Goal: Find specific page/section: Find specific page/section

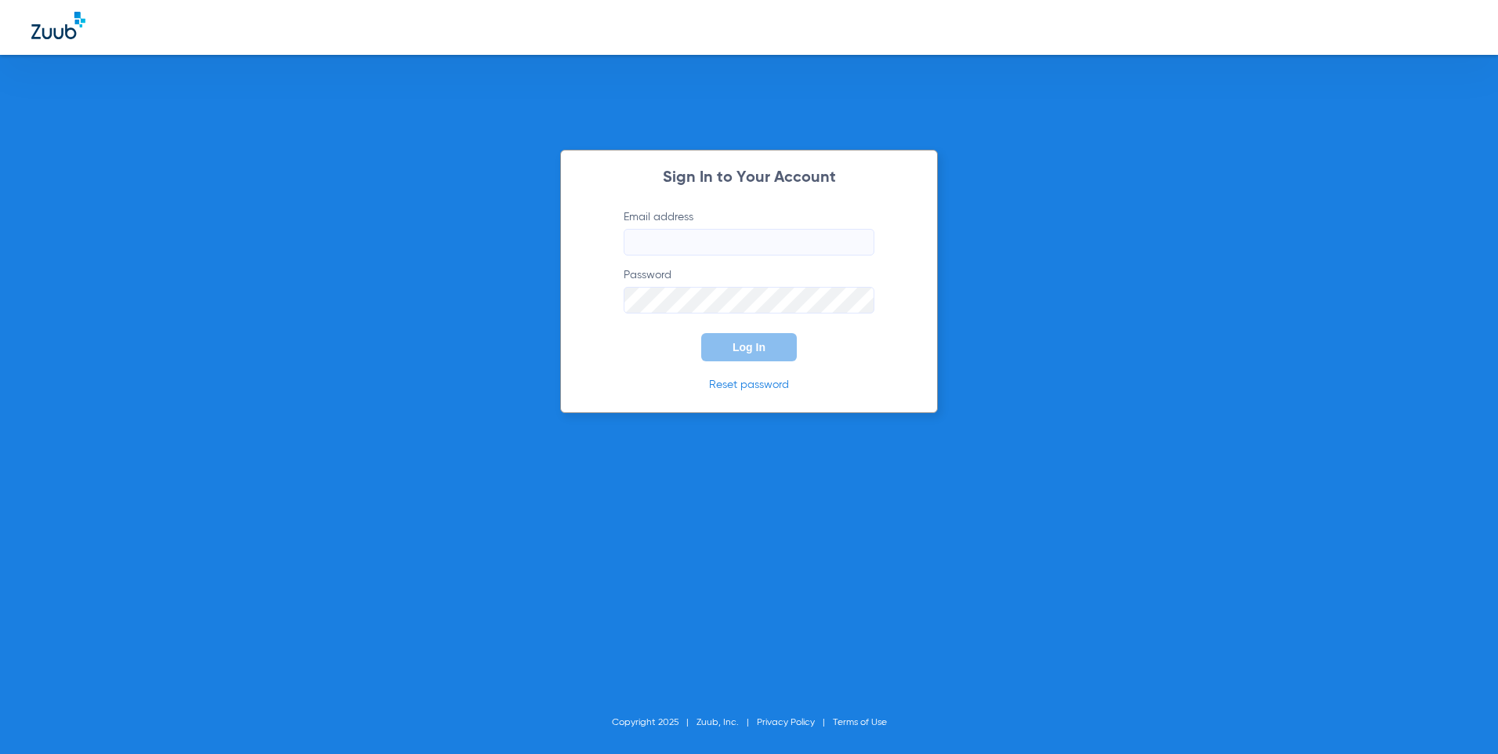
type input "[EMAIL_ADDRESS][DOMAIN_NAME]"
click at [784, 355] on button "Log In" at bounding box center [749, 347] width 96 height 28
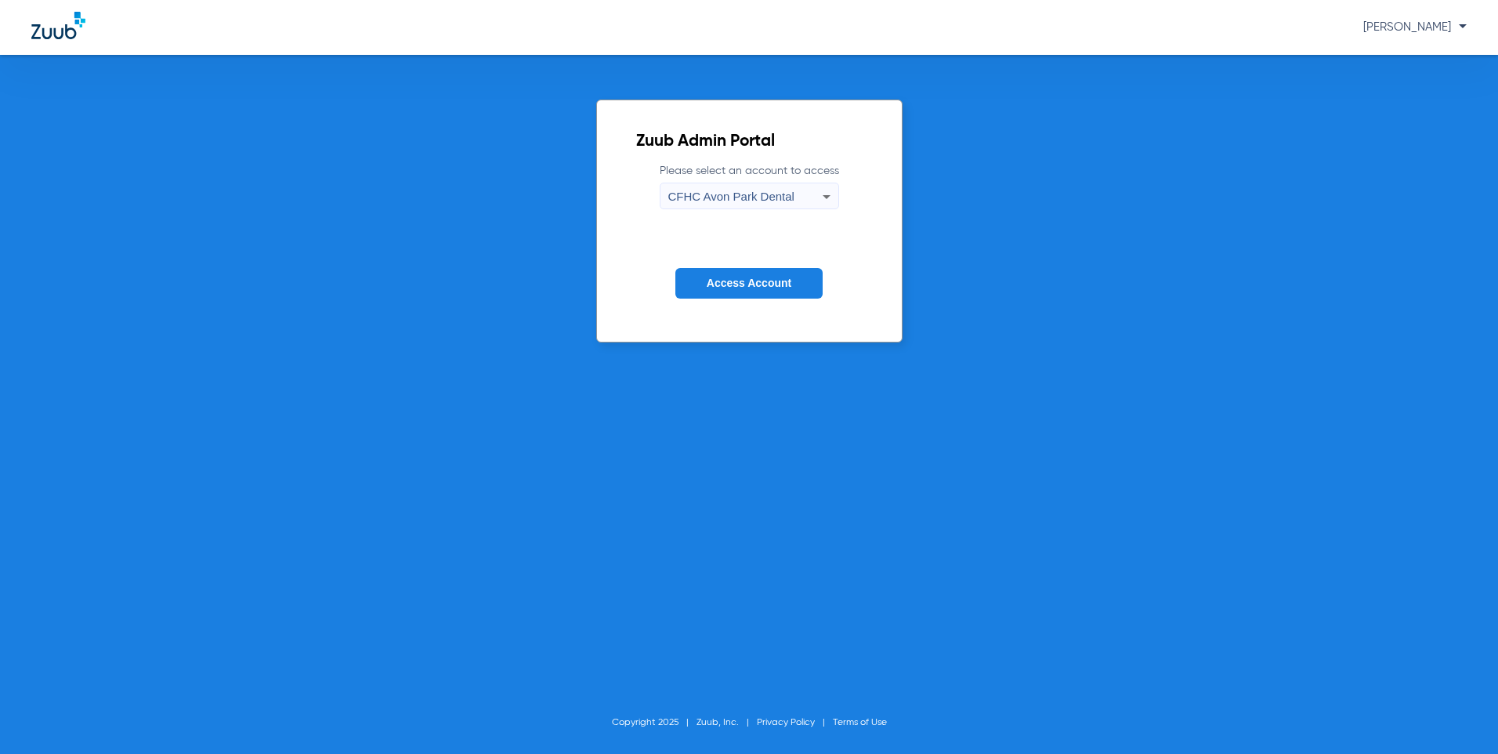
click at [816, 199] on div "CFHC Avon Park Dental" at bounding box center [745, 196] width 154 height 27
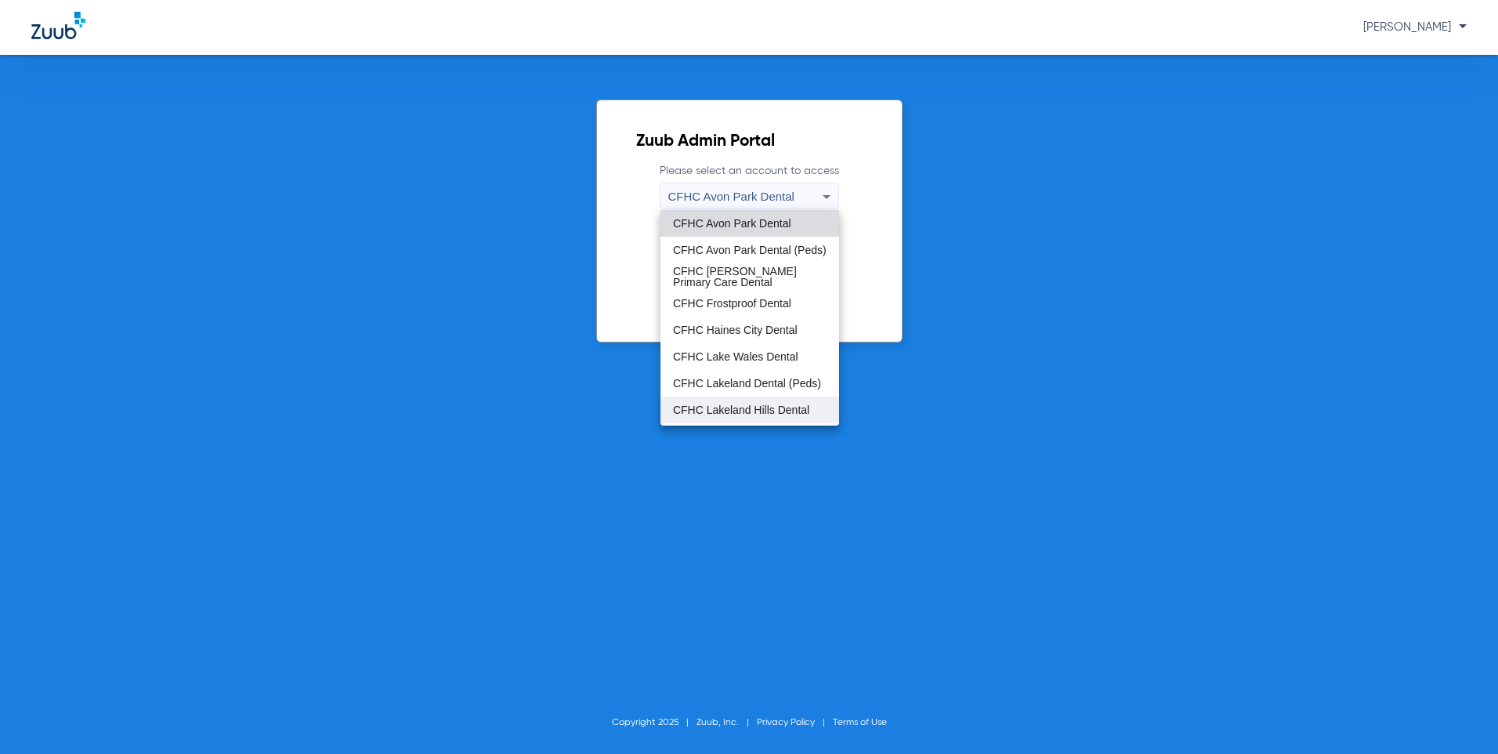
click at [739, 406] on span "CFHC Lakeland Hills Dental" at bounding box center [741, 409] width 136 height 11
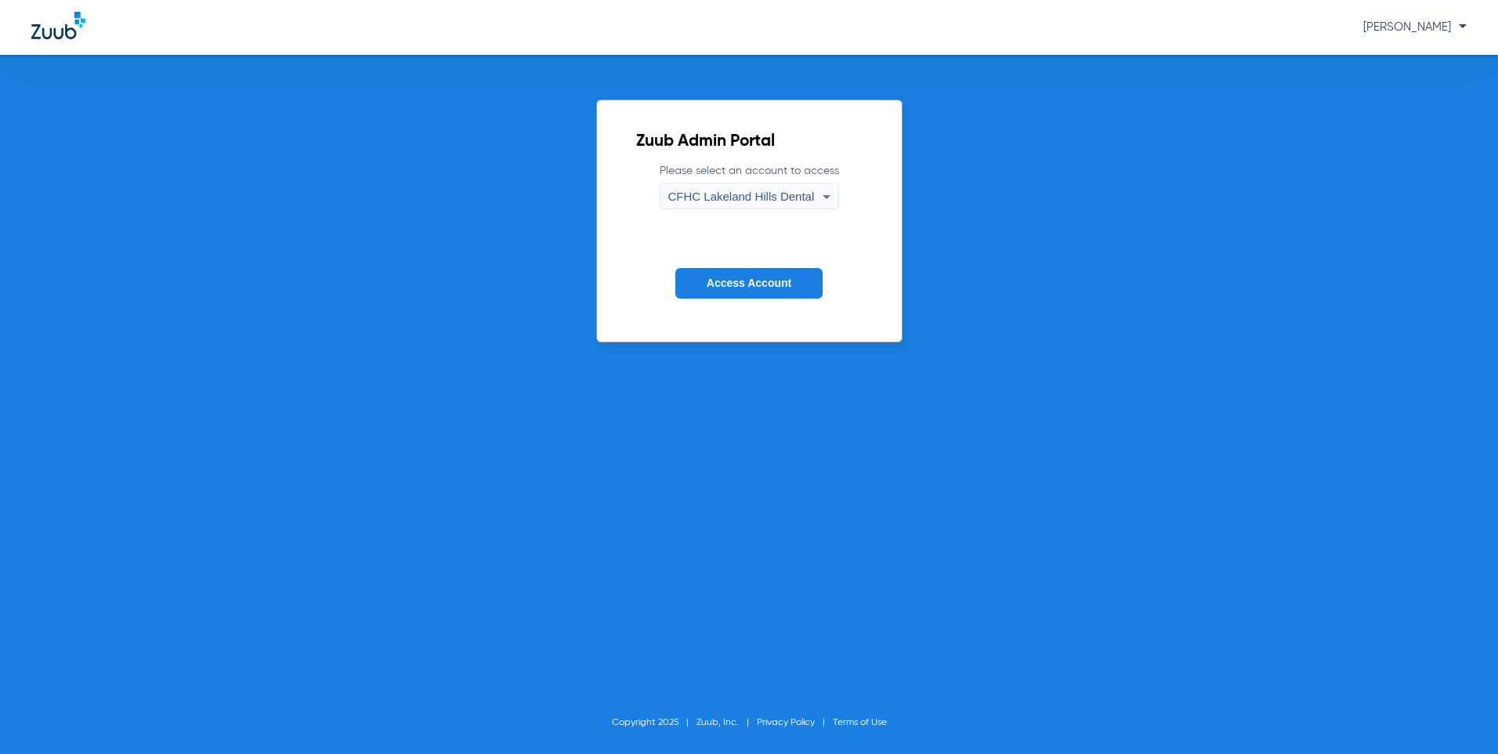
click at [769, 289] on span "Access Account" at bounding box center [749, 283] width 85 height 13
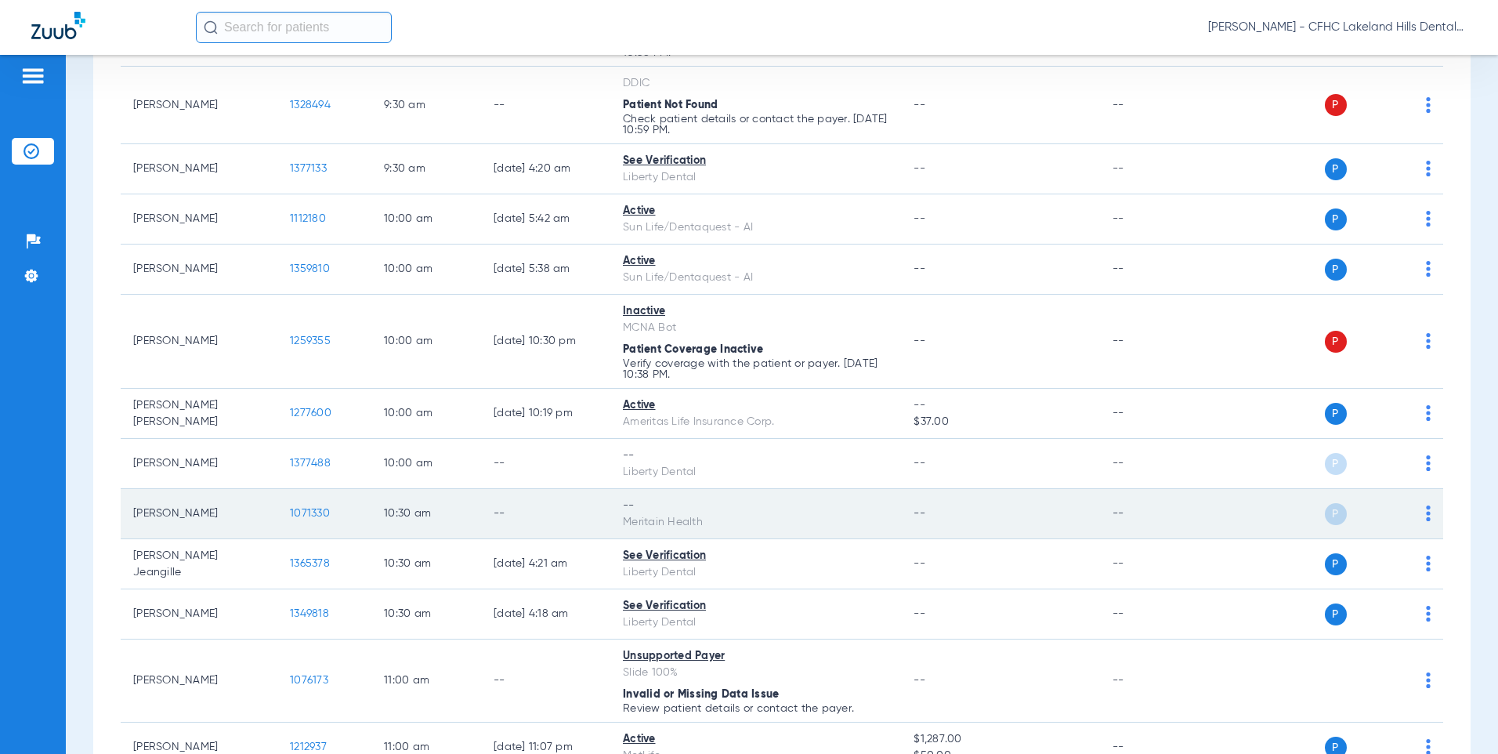
scroll to position [862, 0]
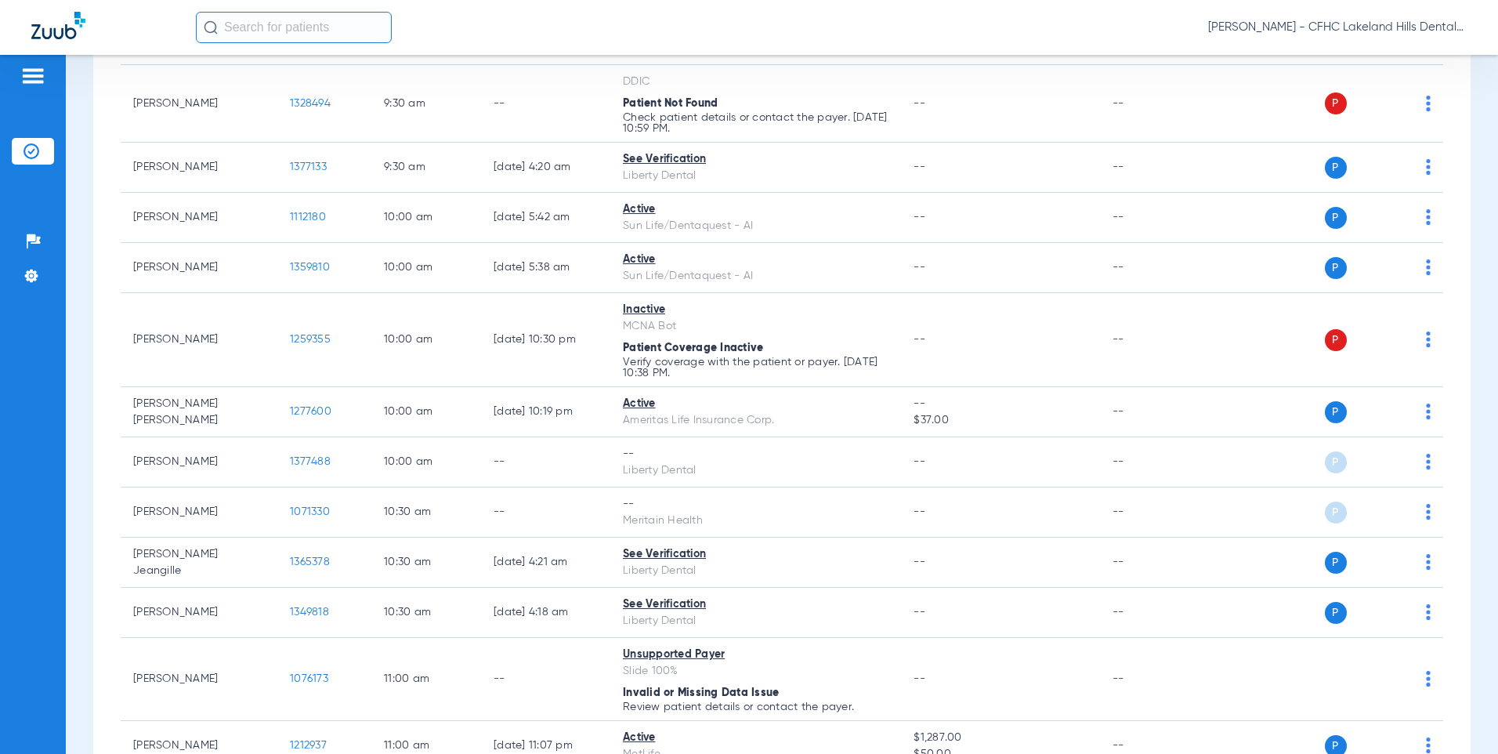
click at [270, 29] on input "text" at bounding box center [294, 27] width 196 height 31
click at [255, 24] on input "text" at bounding box center [294, 27] width 196 height 31
type input "[PERSON_NAME]"
click at [319, 31] on input "[PERSON_NAME]" at bounding box center [294, 27] width 196 height 31
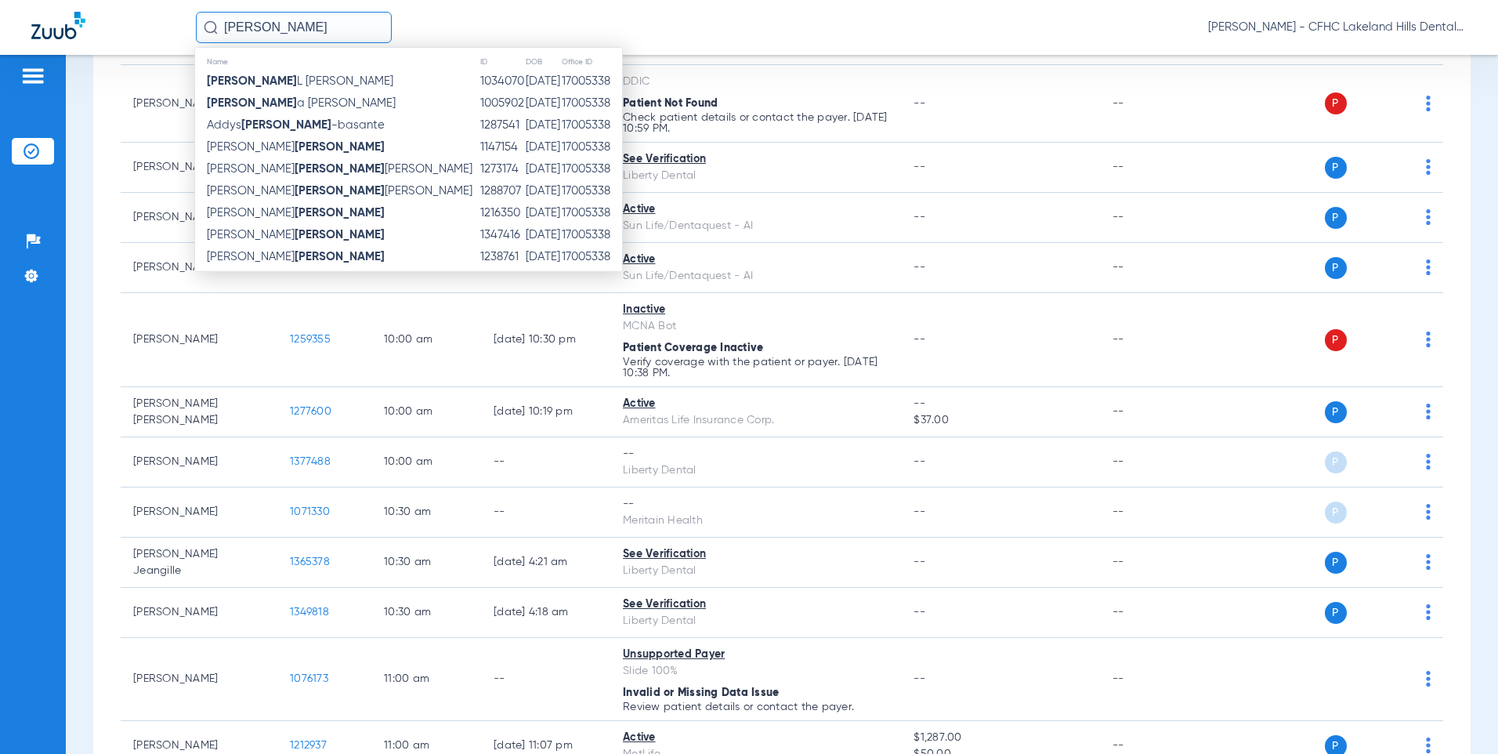
scroll to position [0, 0]
type input "[PERSON_NAME]"
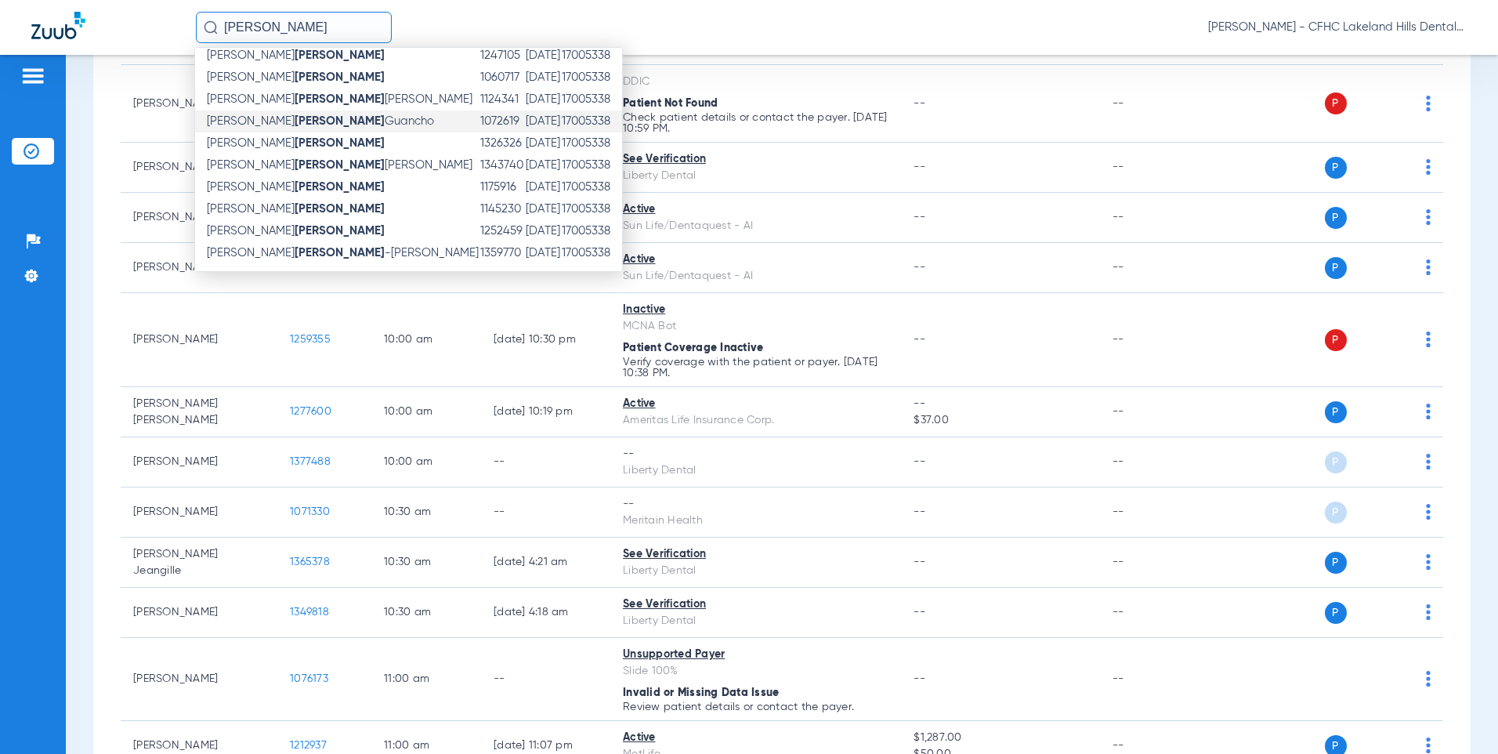
scroll to position [248, 0]
click at [682, 41] on div "[PERSON_NAME] Name ID DOB Office ID [PERSON_NAME] L [PERSON_NAME] 1034070 [DATE…" at bounding box center [831, 27] width 1271 height 31
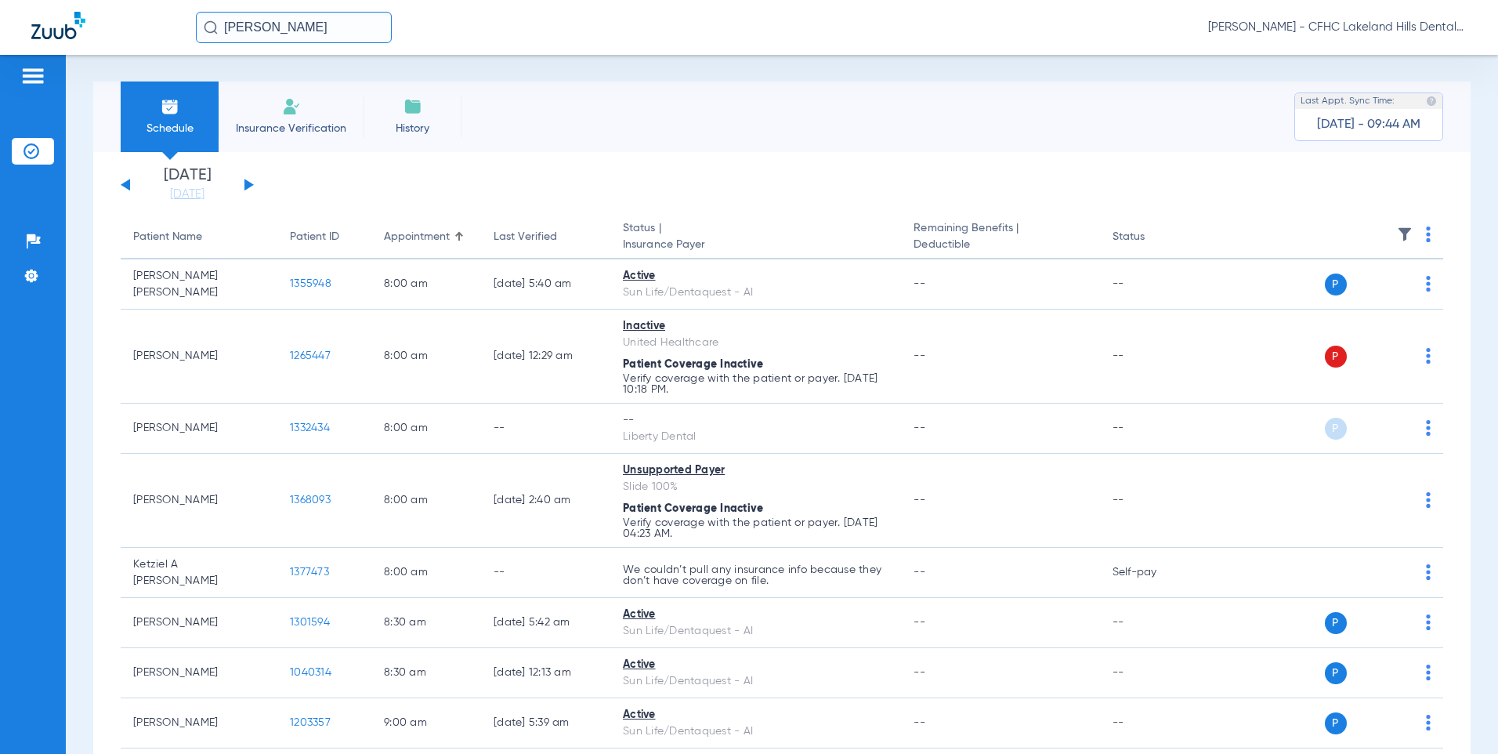
scroll to position [0, 0]
